Goal: Find contact information: Find contact information

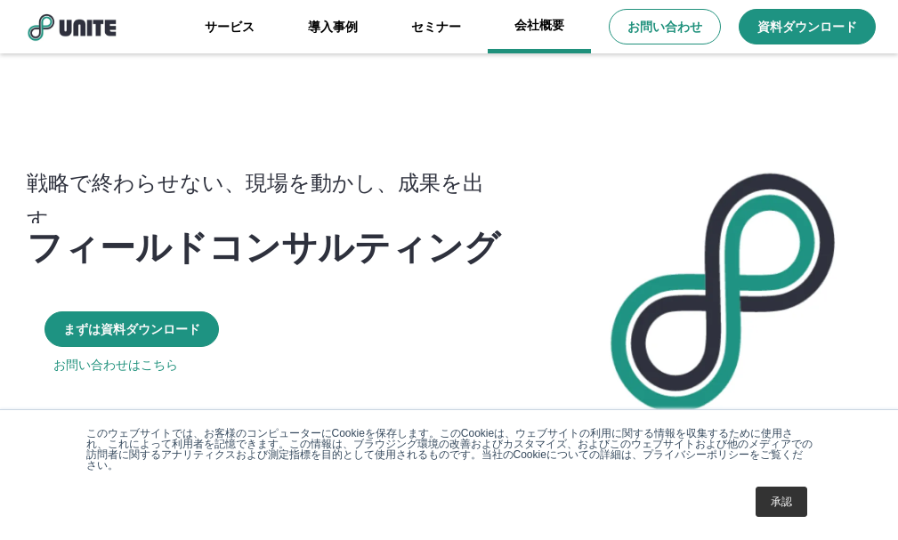
click at [523, 19] on link "会社概要" at bounding box center [539, 26] width 103 height 53
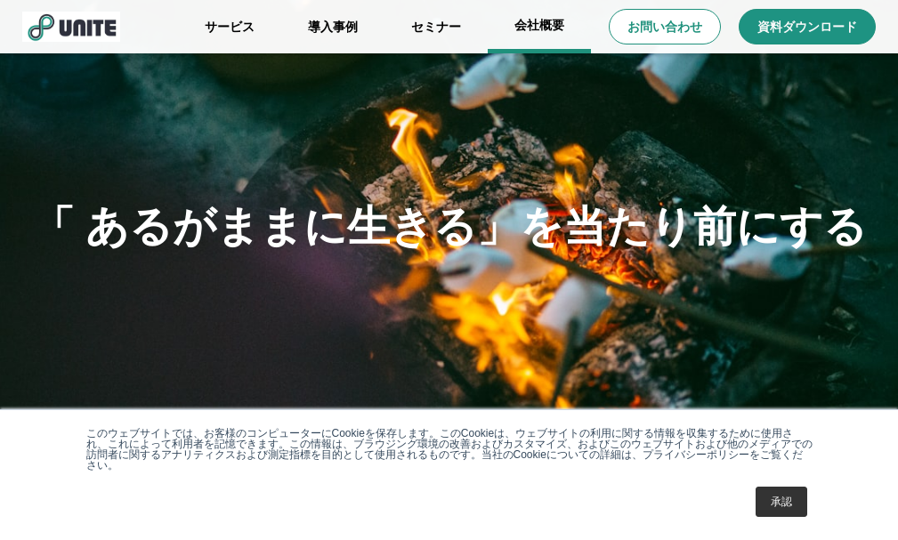
click at [542, 28] on link "会社概要" at bounding box center [539, 26] width 103 height 53
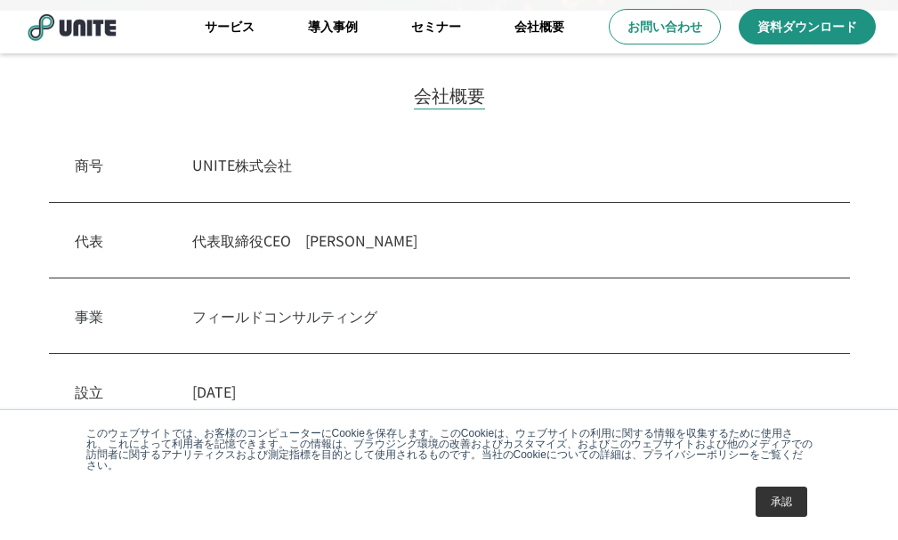
scroll to position [445, 0]
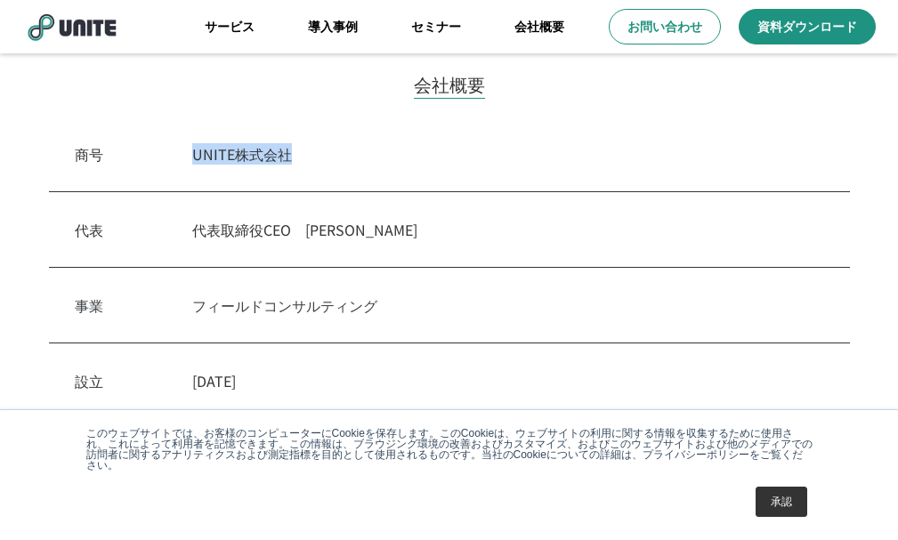
drag, startPoint x: 297, startPoint y: 151, endPoint x: 186, endPoint y: 155, distance: 111.3
click at [192, 151] on div "商号　 UNITE株式会社" at bounding box center [449, 155] width 801 height 76
copy p "UNITE株式会社"
drag, startPoint x: 370, startPoint y: 230, endPoint x: 317, endPoint y: 238, distance: 54.1
click at [317, 238] on p "代表取締役CEO　[PERSON_NAME]" at bounding box center [508, 229] width 632 height 21
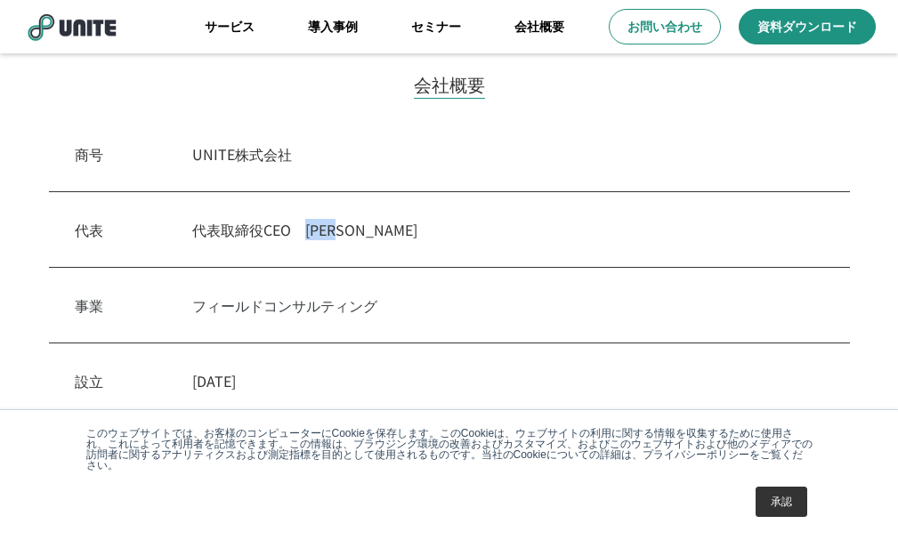
copy p "[PERSON_NAME]"
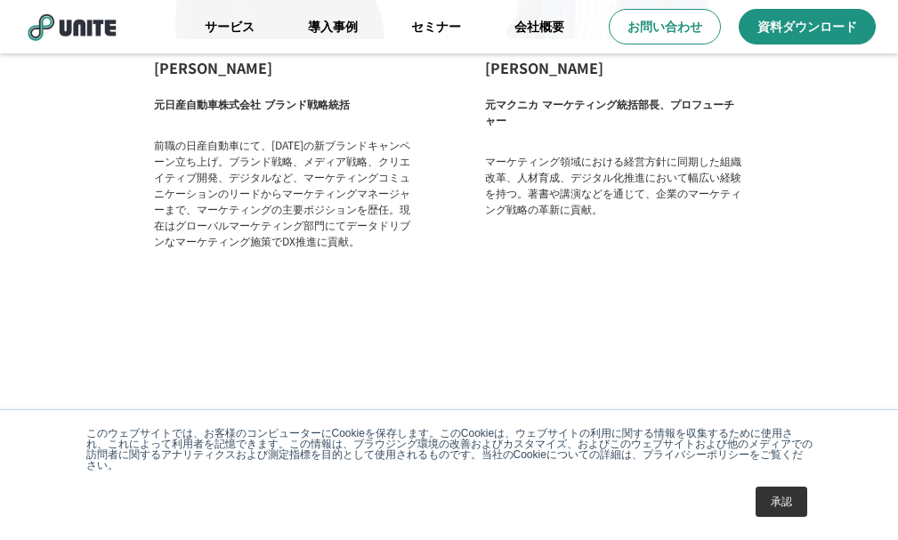
scroll to position [2965, 0]
click at [791, 505] on link "承認" at bounding box center [781, 502] width 52 height 30
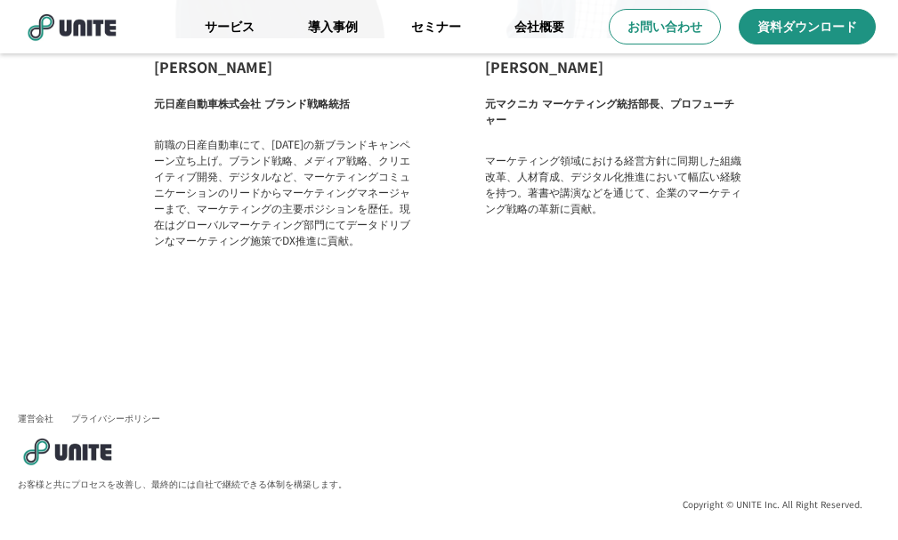
click at [47, 419] on link "運営会社" at bounding box center [36, 418] width 36 height 12
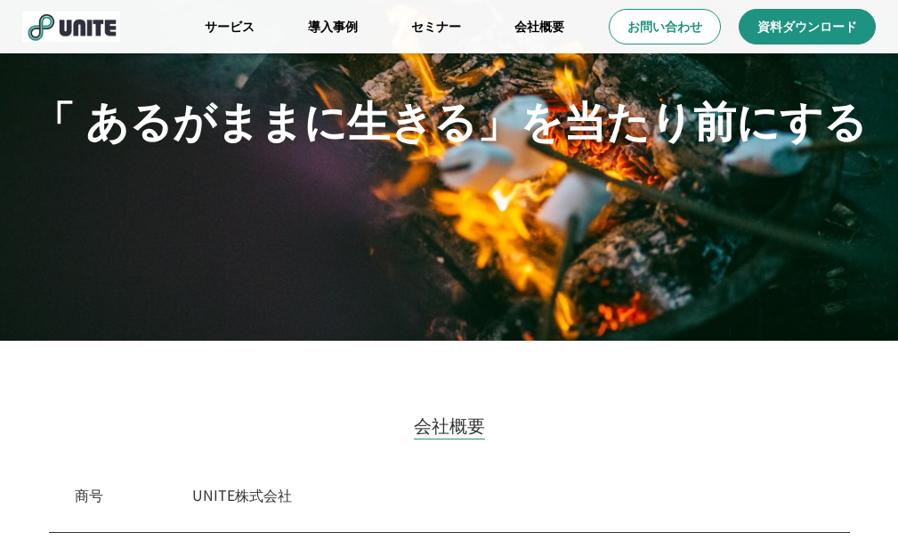
scroll to position [0, 0]
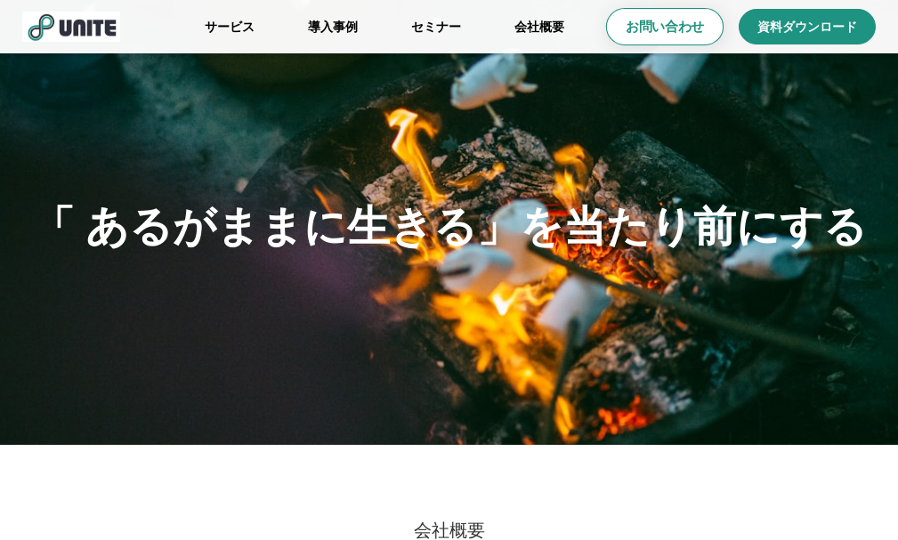
click at [633, 28] on p "お問い合わせ" at bounding box center [665, 27] width 78 height 19
